Goal: Use online tool/utility

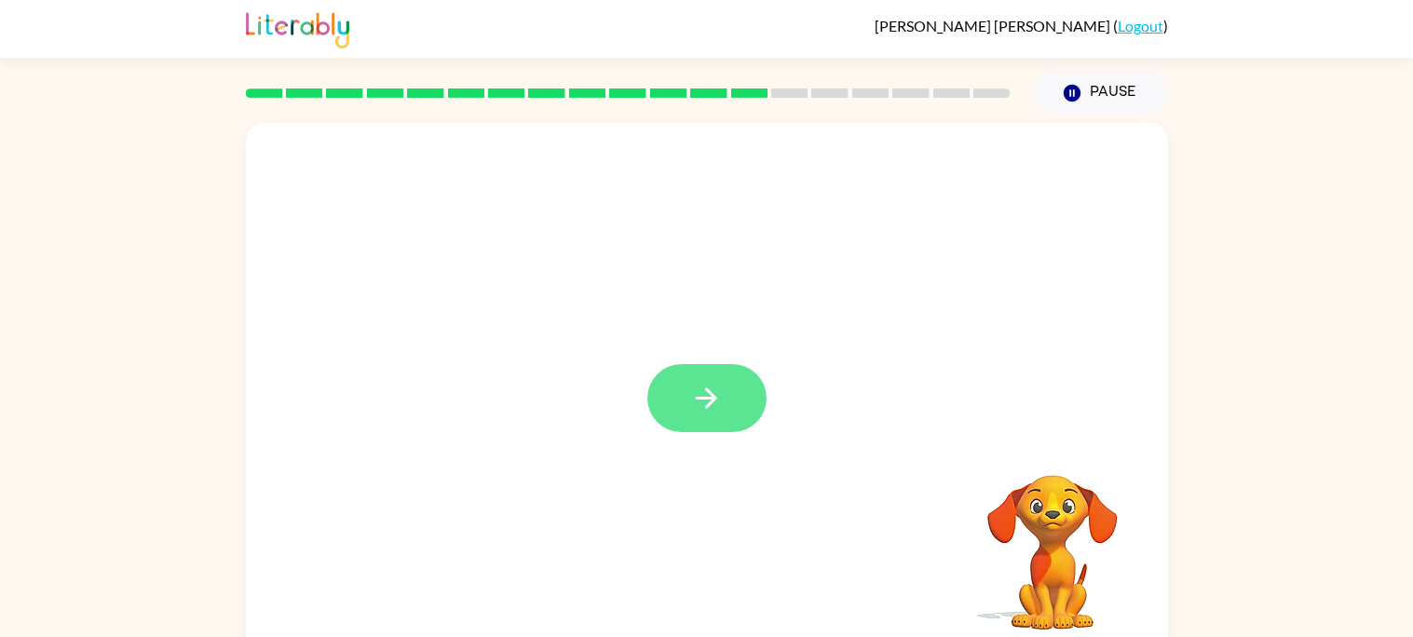
click at [698, 412] on icon "button" at bounding box center [706, 398] width 33 height 33
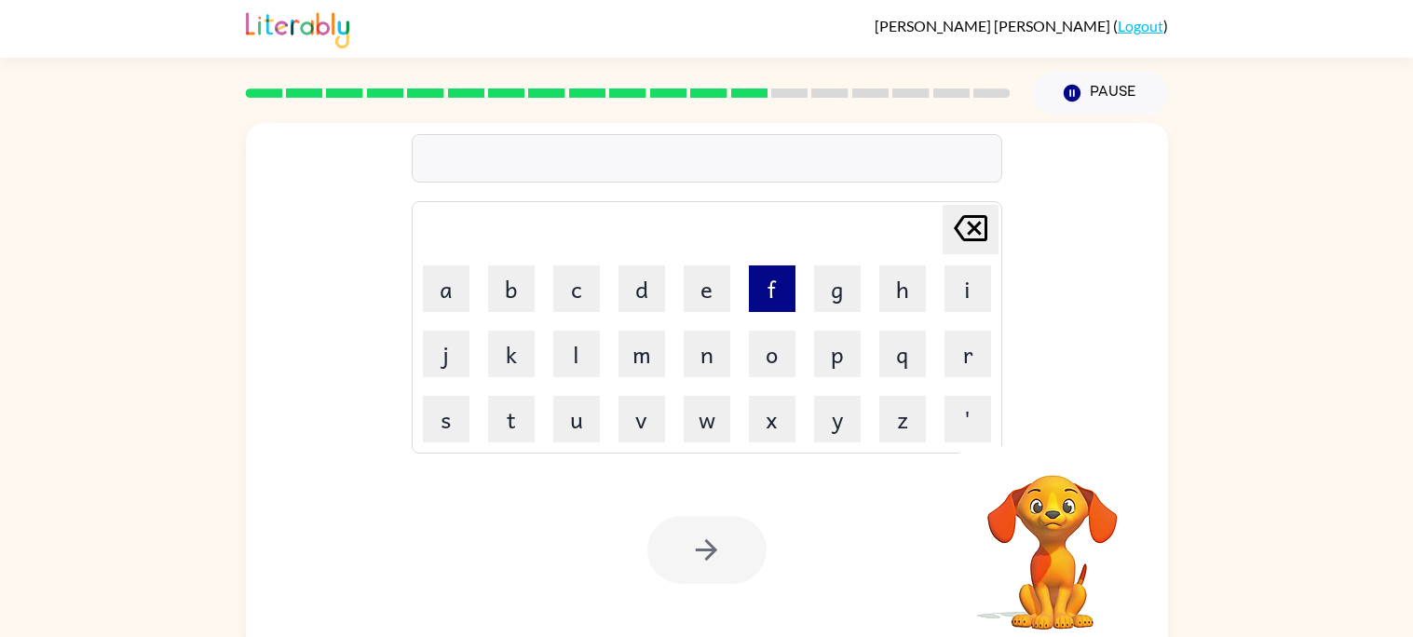
click at [757, 301] on button "f" at bounding box center [772, 288] width 47 height 47
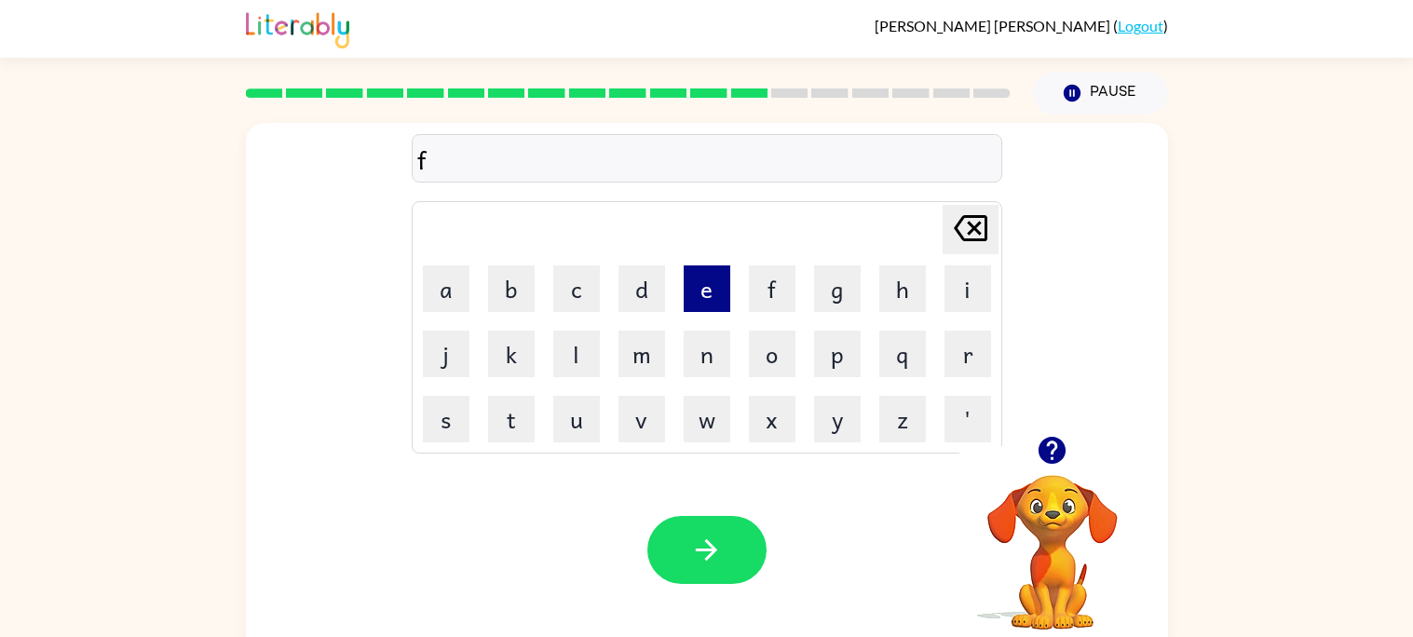
click at [699, 293] on button "e" at bounding box center [707, 288] width 47 height 47
click at [646, 293] on button "d" at bounding box center [641, 288] width 47 height 47
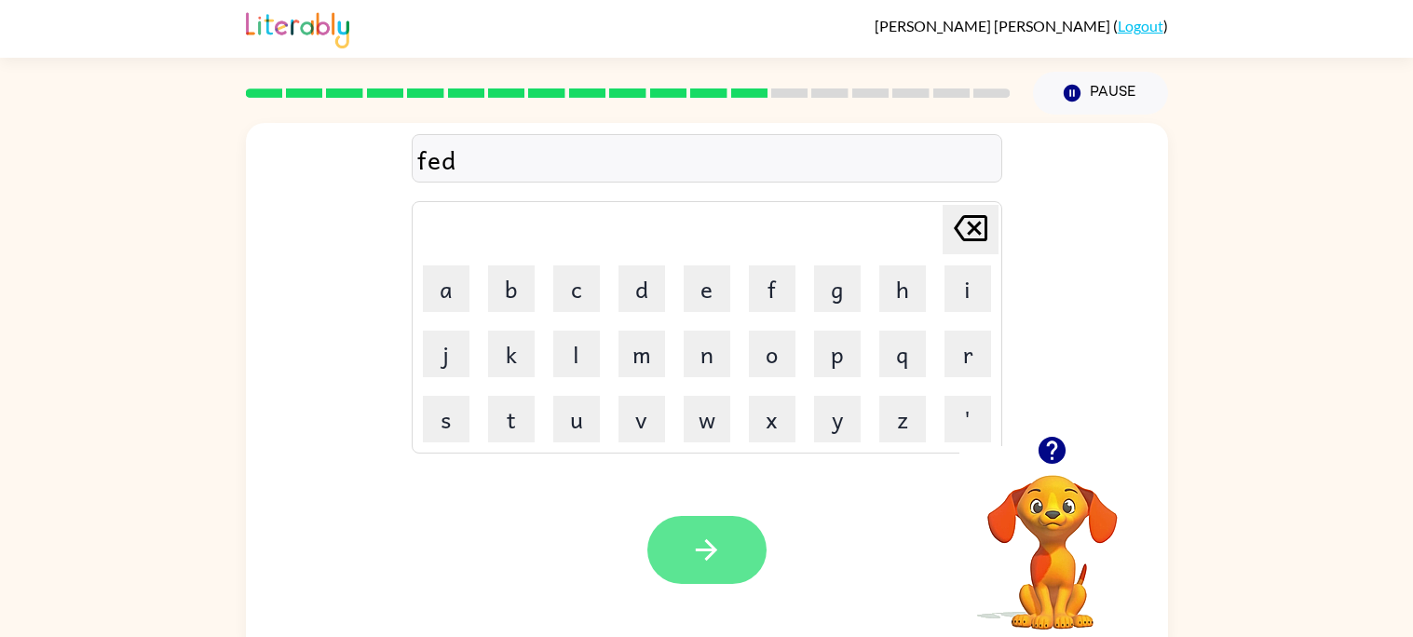
click at [725, 534] on button "button" at bounding box center [706, 550] width 119 height 68
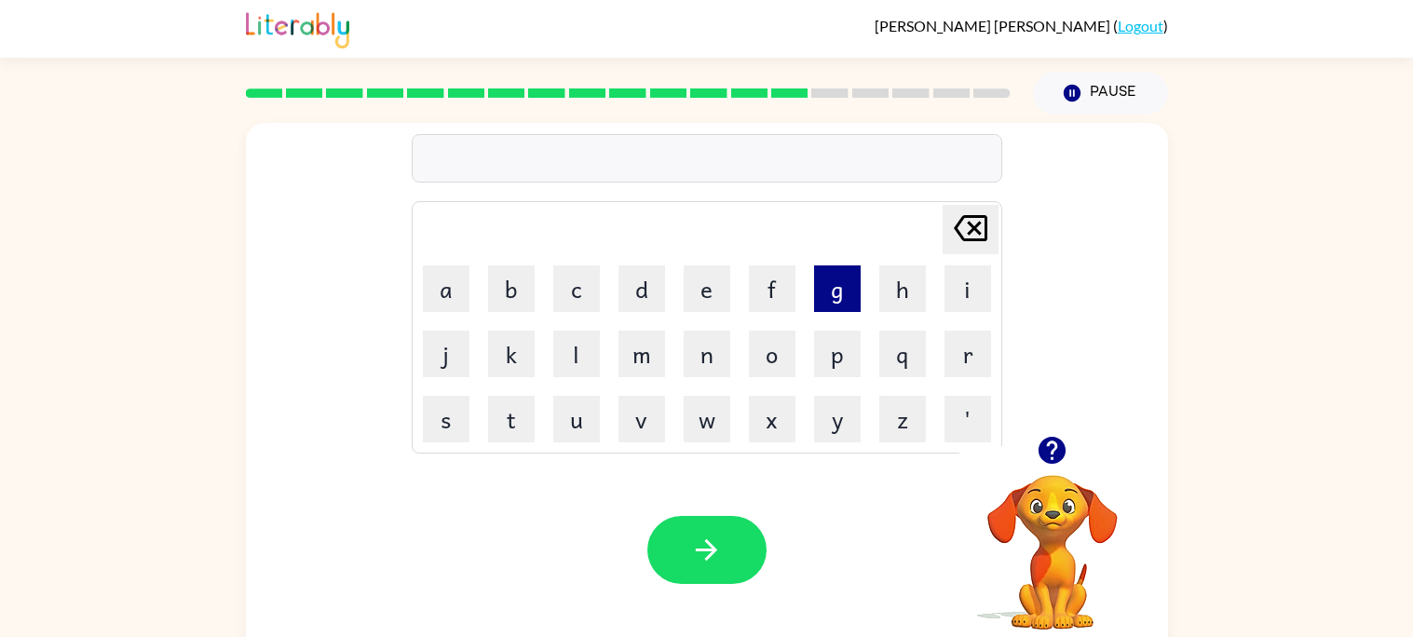
click at [853, 291] on button "g" at bounding box center [837, 288] width 47 height 47
click at [780, 351] on button "o" at bounding box center [772, 354] width 47 height 47
type button "o"
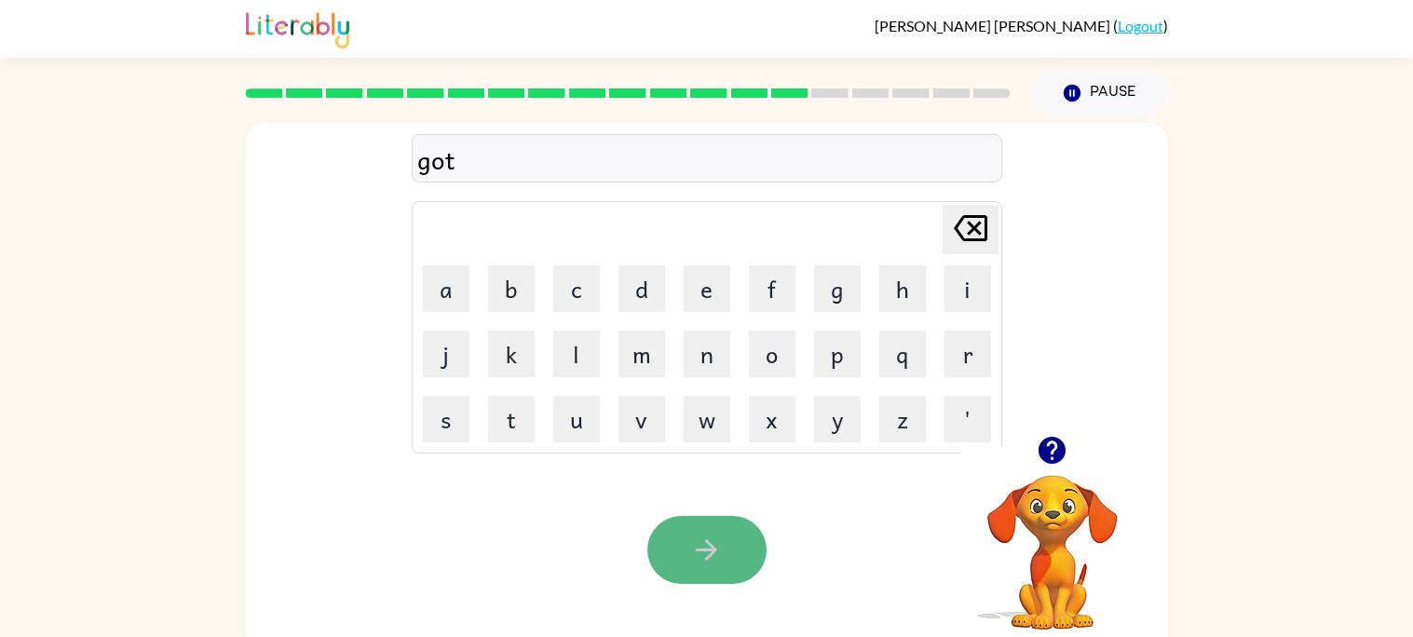
click at [713, 540] on icon "button" at bounding box center [706, 550] width 33 height 33
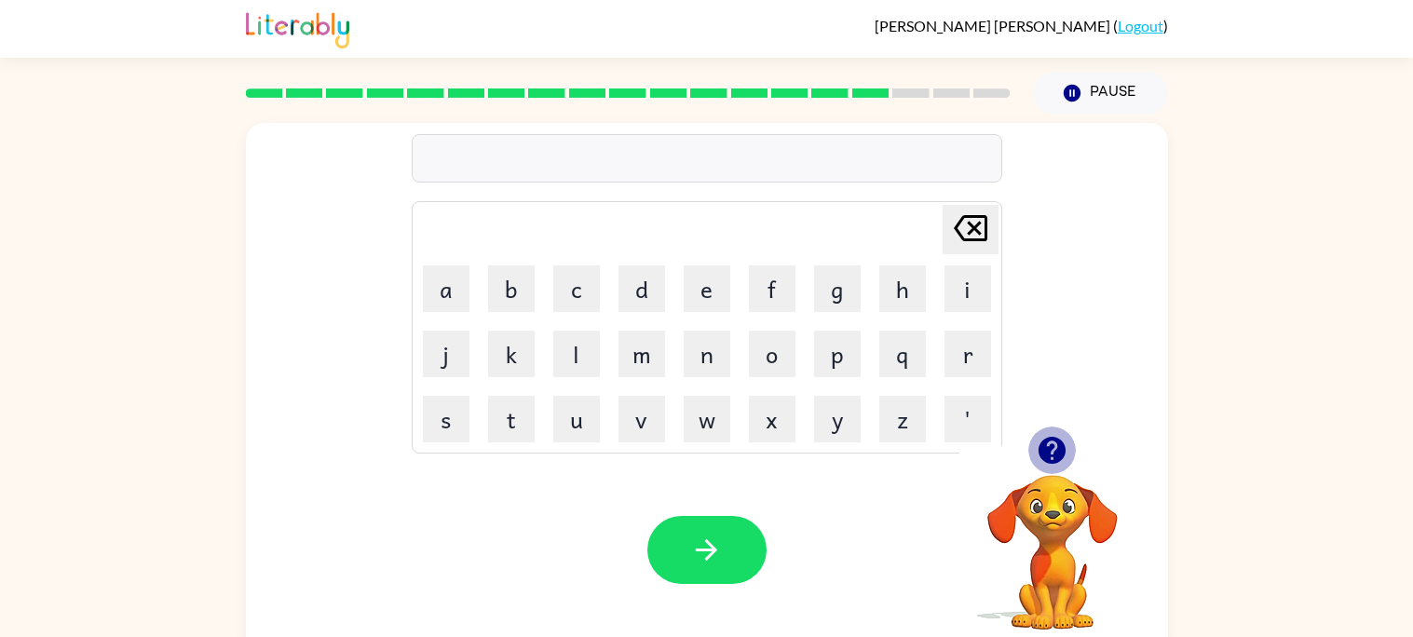
click at [1055, 453] on icon "button" at bounding box center [1051, 450] width 27 height 27
